Goal: Task Accomplishment & Management: Use online tool/utility

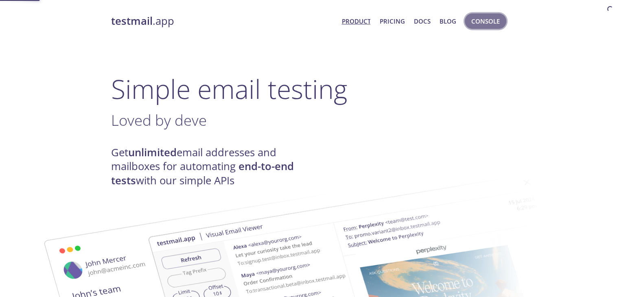
click at [473, 28] on button "Console" at bounding box center [485, 20] width 41 height 15
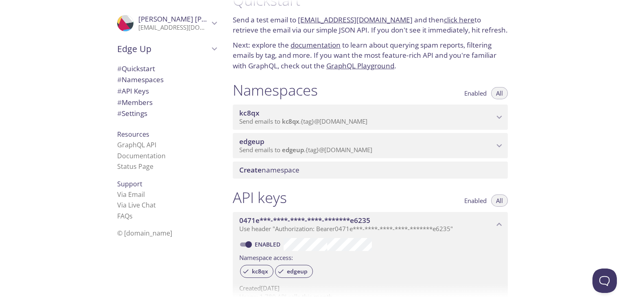
scroll to position [23, 0]
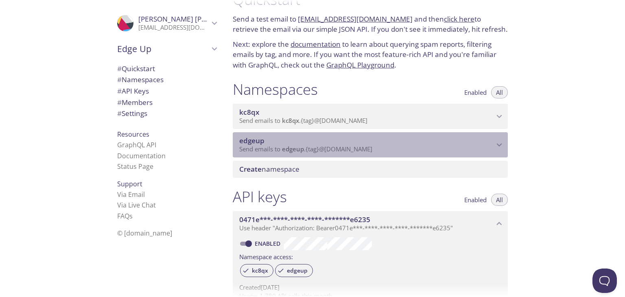
click at [410, 147] on p "Send emails to edgeup . {tag} @[DOMAIN_NAME]" at bounding box center [366, 149] width 255 height 8
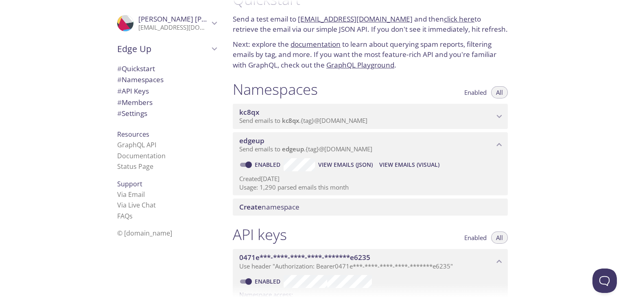
click at [389, 164] on span "View Emails (Visual)" at bounding box center [409, 165] width 60 height 10
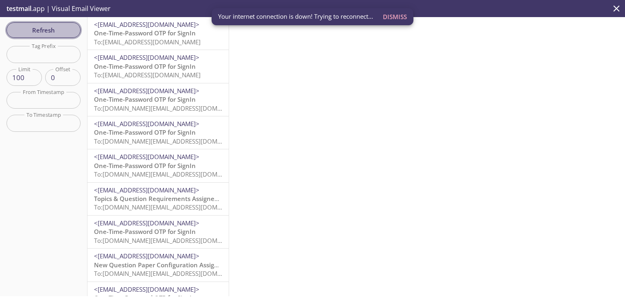
click at [69, 33] on span "Refresh" at bounding box center [43, 30] width 61 height 11
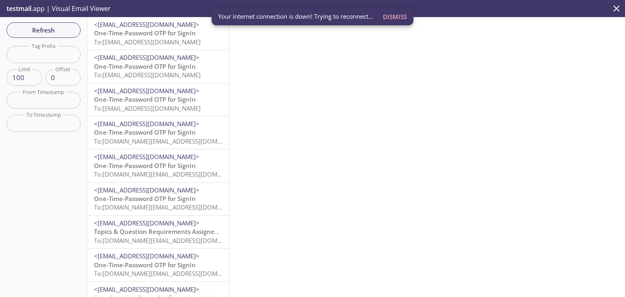
click at [392, 17] on span "Dismiss" at bounding box center [395, 16] width 24 height 11
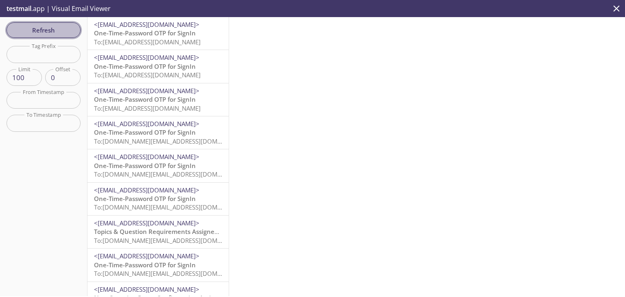
click at [61, 29] on span "Refresh" at bounding box center [43, 30] width 61 height 11
click at [150, 40] on span "To: [EMAIL_ADDRESS][DOMAIN_NAME]" at bounding box center [147, 42] width 107 height 8
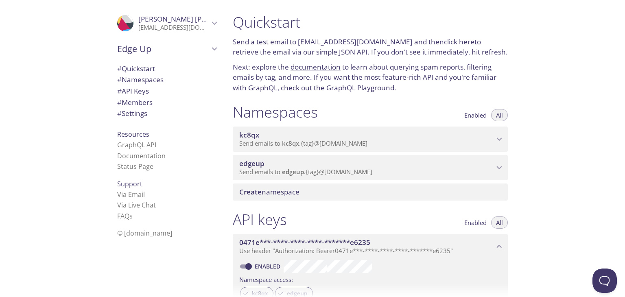
click at [573, 105] on div "Quickstart Send a test email to kc8qx.test@inbox.testmail.app and then click he…" at bounding box center [425, 148] width 399 height 297
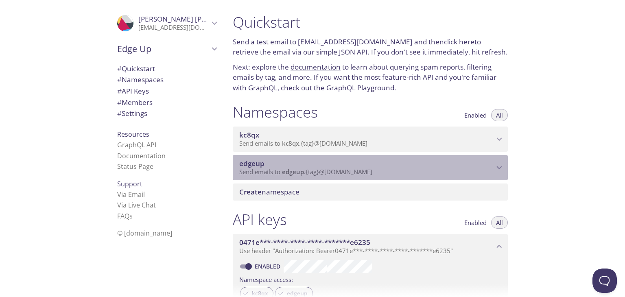
click at [295, 170] on span "edgeup" at bounding box center [293, 172] width 22 height 8
click at [314, 169] on span "Send emails to edgeup . {tag} @[DOMAIN_NAME]" at bounding box center [305, 172] width 133 height 8
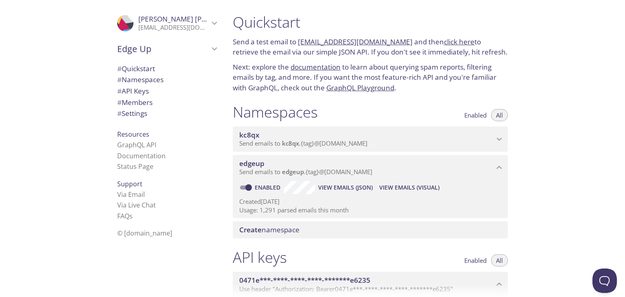
click at [405, 185] on span "View Emails (Visual)" at bounding box center [409, 188] width 60 height 10
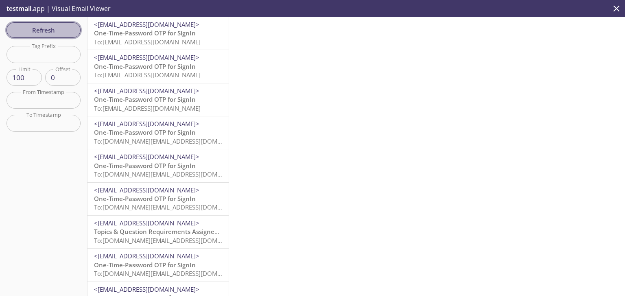
click at [49, 23] on button "Refresh" at bounding box center [44, 29] width 74 height 15
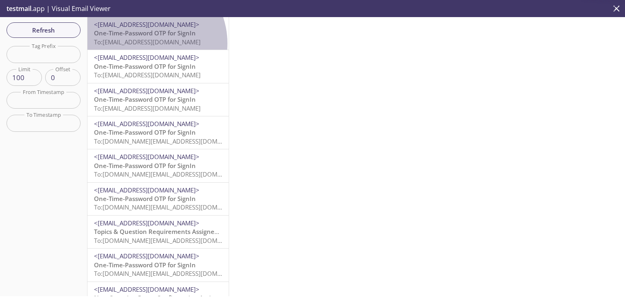
click at [144, 44] on span "To: [EMAIL_ADDRESS][DOMAIN_NAME]" at bounding box center [147, 42] width 107 height 8
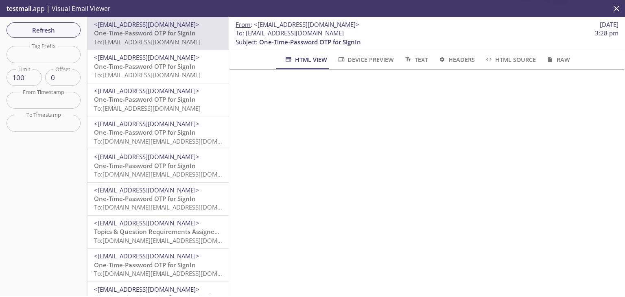
scroll to position [98, 0]
click at [62, 33] on span "Refresh" at bounding box center [43, 30] width 61 height 11
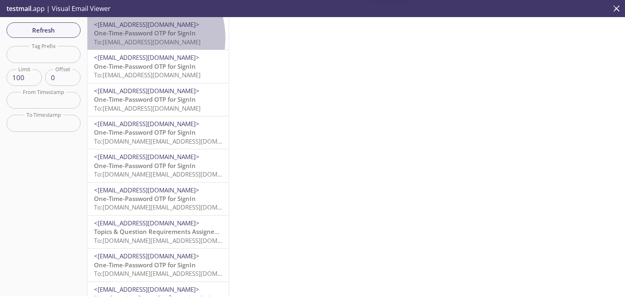
click at [135, 38] on span "To: [EMAIL_ADDRESS][DOMAIN_NAME]" at bounding box center [147, 42] width 107 height 8
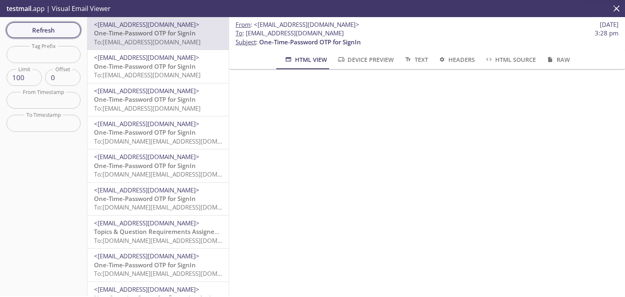
click at [37, 35] on span "Refresh" at bounding box center [43, 30] width 61 height 11
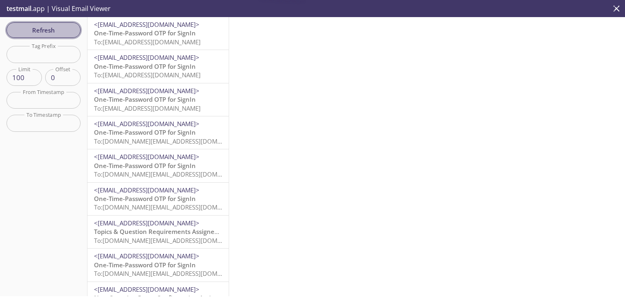
click at [37, 35] on span "Refresh" at bounding box center [43, 30] width 61 height 11
click at [37, 35] on div "Refresh Filters Tag Prefix Tag Prefix Limit 100 Limit Offset 0 Offset From Time…" at bounding box center [43, 156] width 87 height 279
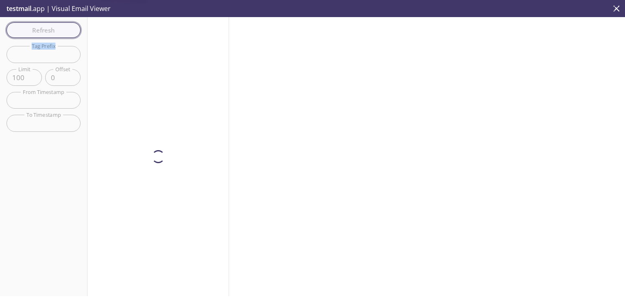
click at [37, 35] on div "Refresh Filters Tag Prefix Tag Prefix Limit 100 Limit Offset 0 Offset From Time…" at bounding box center [43, 156] width 87 height 279
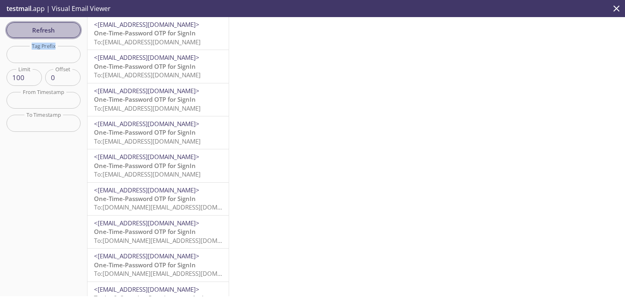
click at [52, 28] on span "Refresh" at bounding box center [43, 30] width 61 height 11
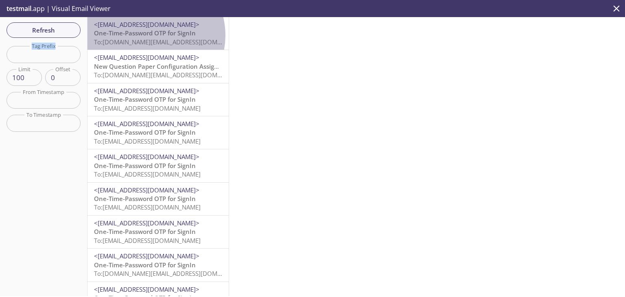
click at [148, 35] on span "One-Time-Password OTP for SignIn" at bounding box center [145, 33] width 102 height 8
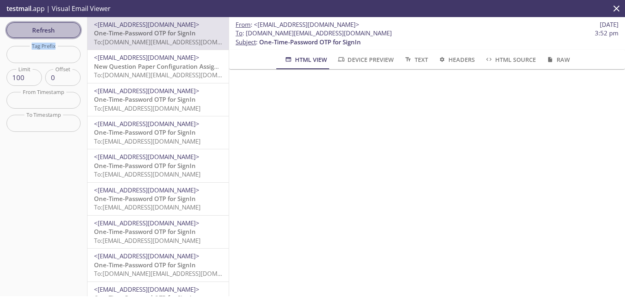
click at [55, 25] on span "Refresh" at bounding box center [43, 30] width 61 height 11
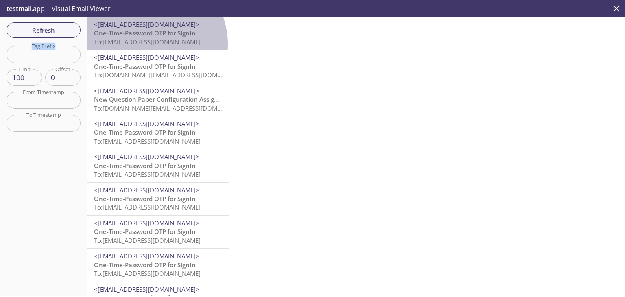
click at [145, 44] on span "To: edgeup.rnd@inbox.testmail.app" at bounding box center [147, 42] width 107 height 8
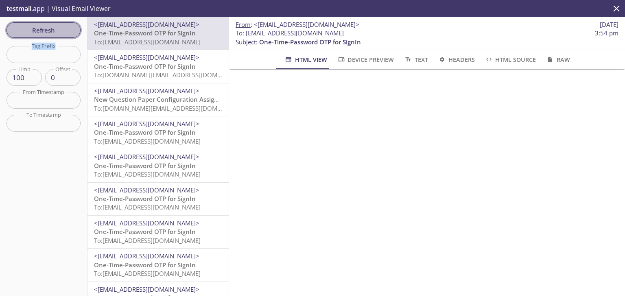
click at [28, 27] on span "Refresh" at bounding box center [43, 30] width 61 height 11
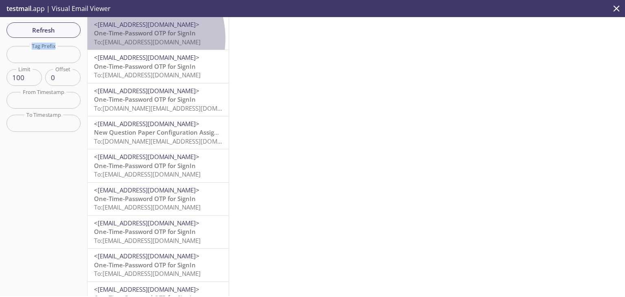
click at [127, 39] on span "To: [EMAIL_ADDRESS][DOMAIN_NAME]" at bounding box center [147, 42] width 107 height 8
